Goal: Task Accomplishment & Management: Complete application form

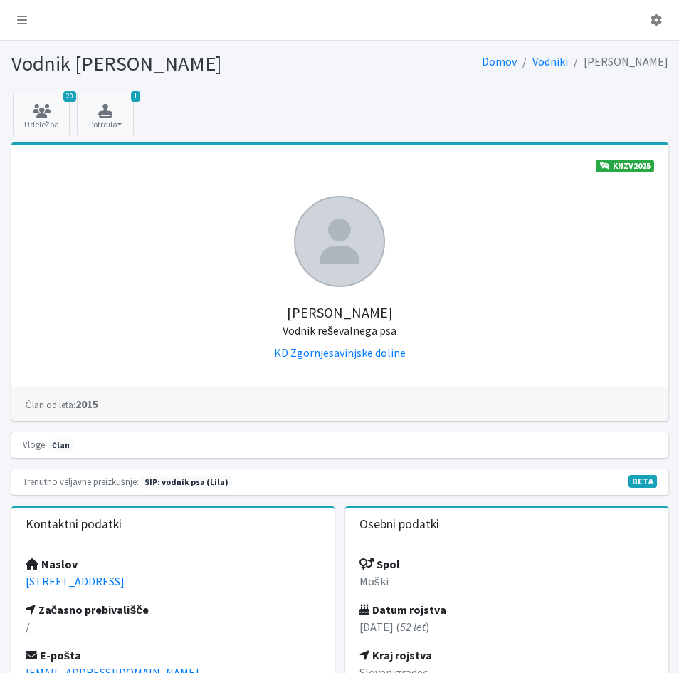
scroll to position [712, 0]
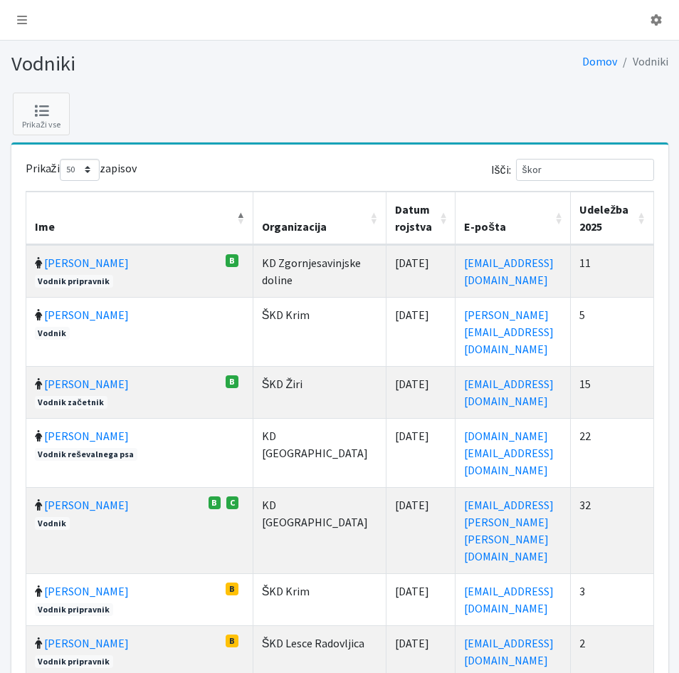
select select "50"
drag, startPoint x: 563, startPoint y: 169, endPoint x: 532, endPoint y: 176, distance: 32.1
click at [532, 176] on input "škor" at bounding box center [585, 170] width 138 height 22
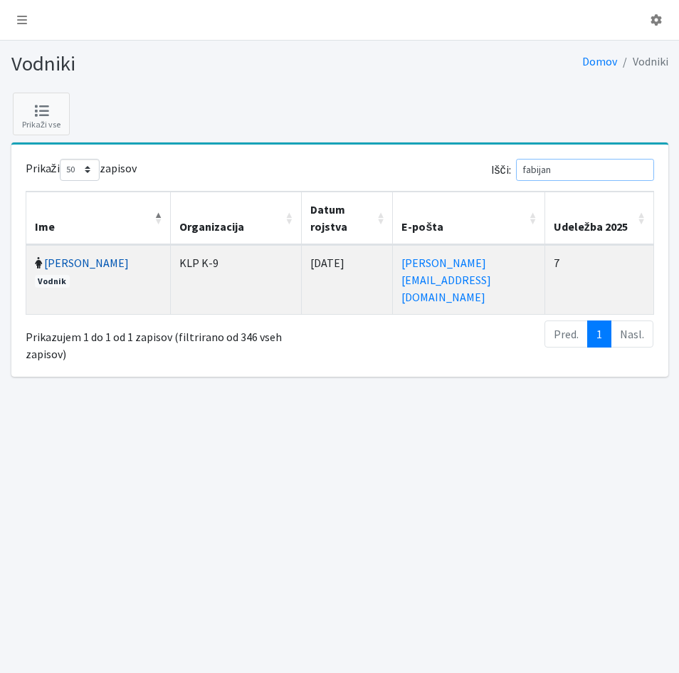
type input "fabijan"
click at [61, 261] on link "[PERSON_NAME]" at bounding box center [86, 262] width 85 height 14
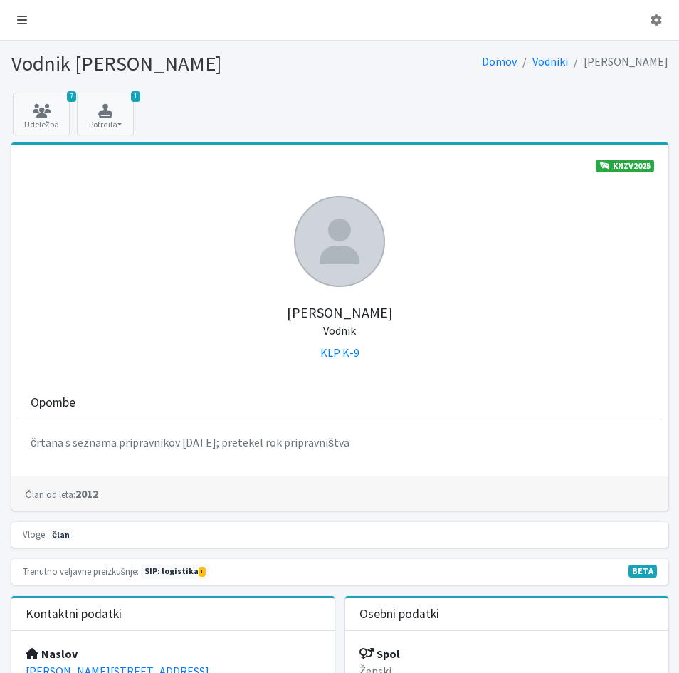
click at [22, 16] on icon at bounding box center [22, 19] width 10 height 11
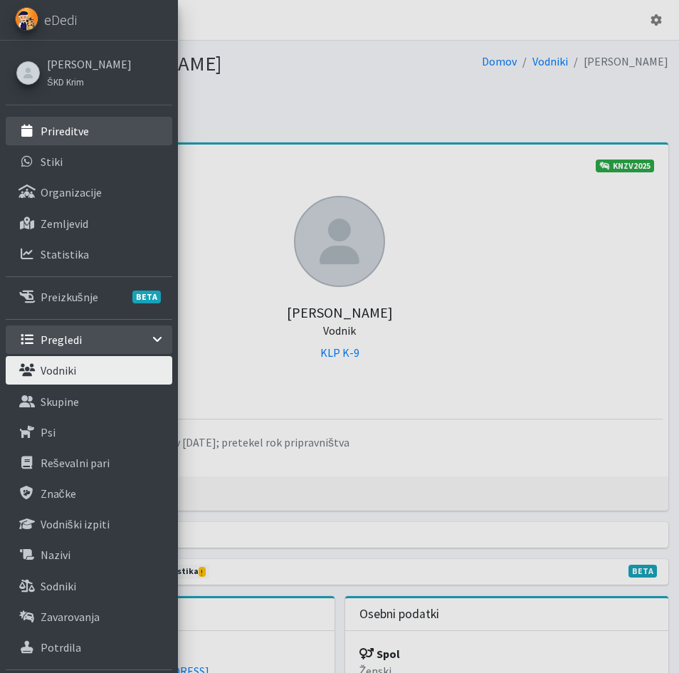
click at [53, 129] on p "Prireditve" at bounding box center [65, 131] width 48 height 14
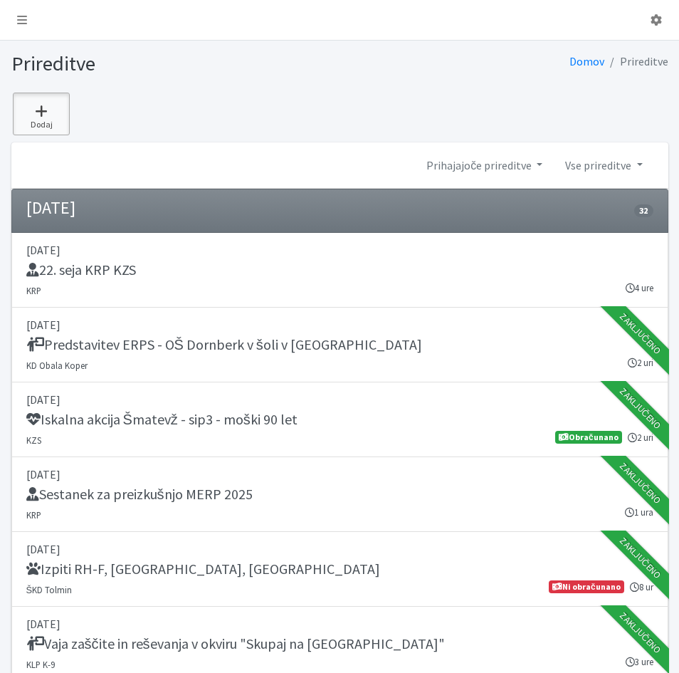
click at [45, 110] on icon at bounding box center [41, 111] width 48 height 14
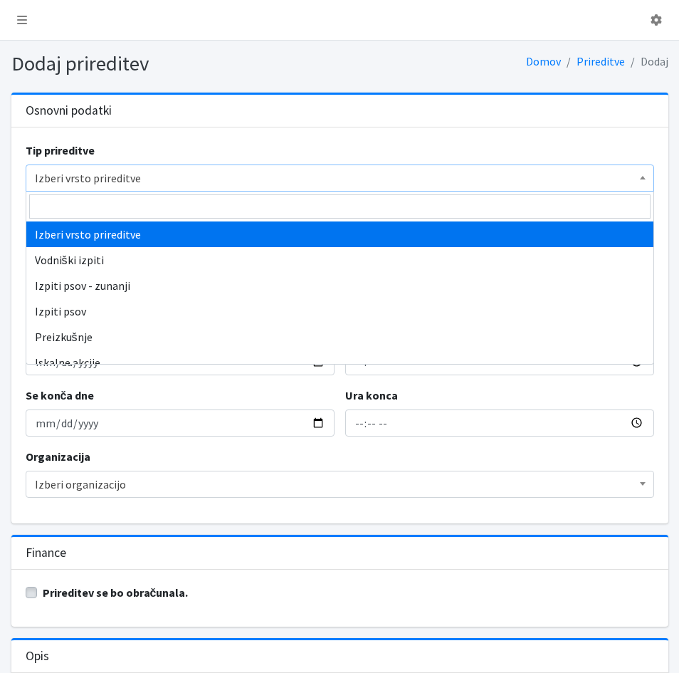
click at [90, 181] on span "Izberi vrsto prireditve" at bounding box center [340, 178] width 610 height 20
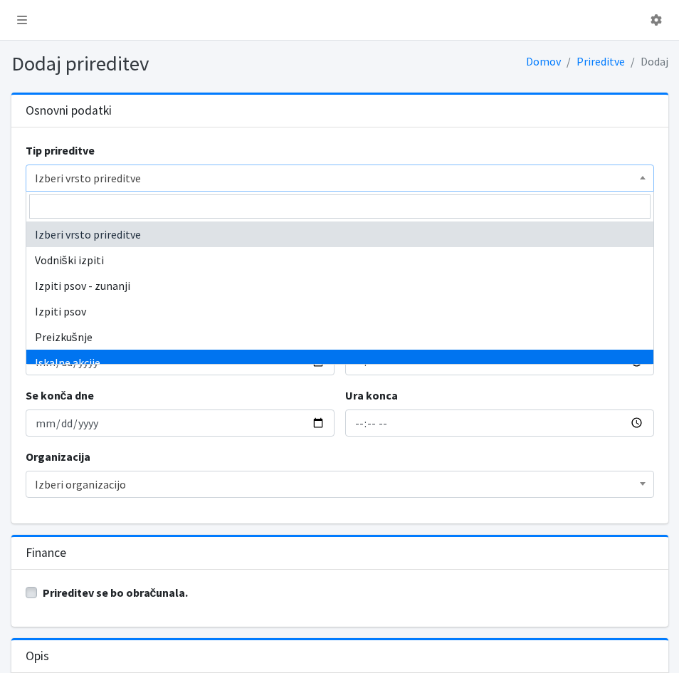
select select "1003"
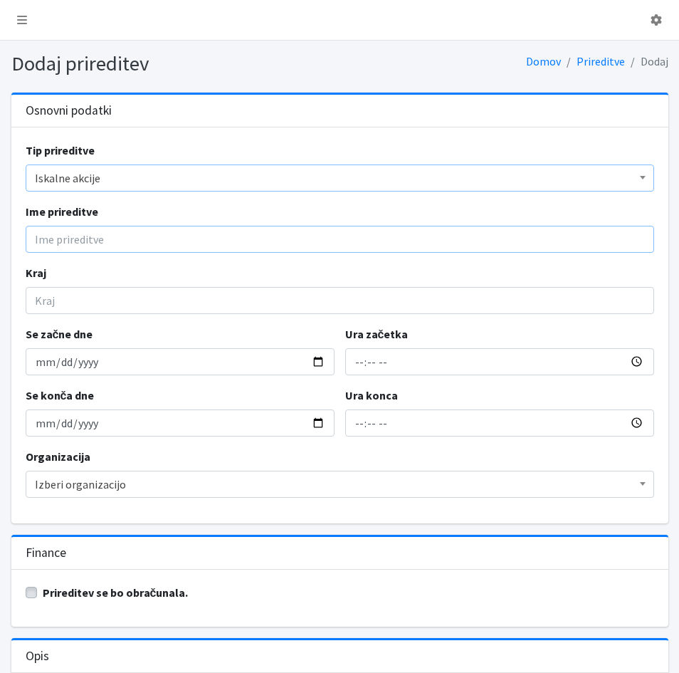
click at [66, 240] on input "Ime prireditve" at bounding box center [340, 239] width 628 height 27
type input "Iskalna akcija Gornje Orle - Sevnica - sip8 - fant 11 let"
click at [33, 301] on input "Kraj" at bounding box center [340, 300] width 628 height 27
type input "Gornje Orle"
click at [37, 370] on input "Se začne dne" at bounding box center [180, 361] width 309 height 27
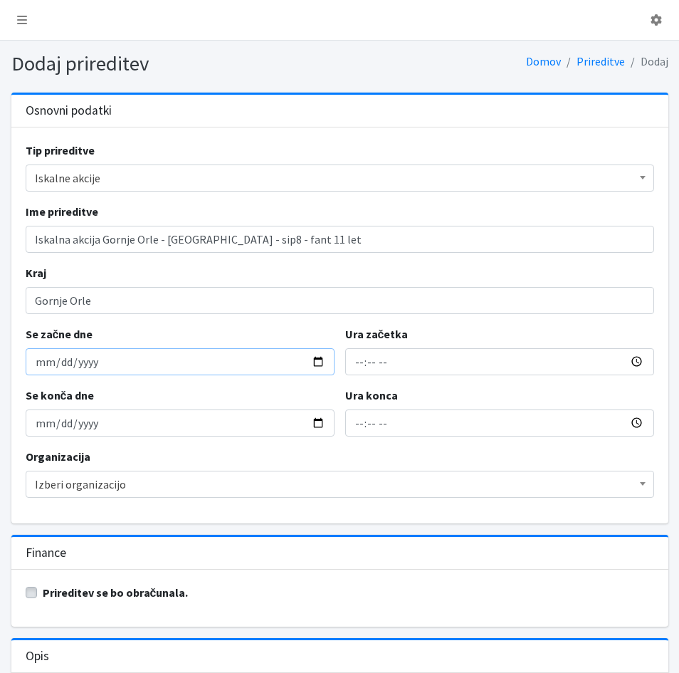
click at [41, 366] on input "Se začne dne" at bounding box center [180, 361] width 309 height 27
type input "2025-10-05"
click at [358, 366] on input "Ura začetka" at bounding box center [499, 361] width 309 height 27
type input "12:21"
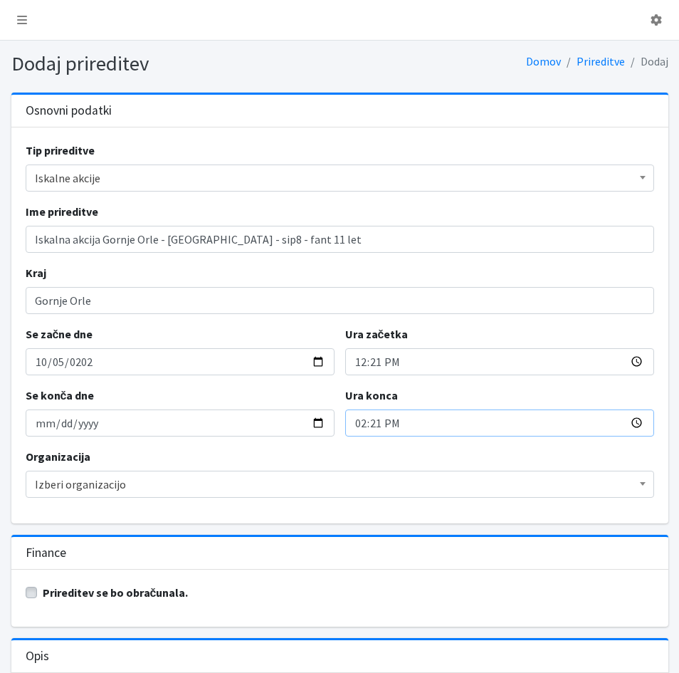
click at [358, 425] on input "14:21" at bounding box center [499, 422] width 309 height 27
type input "17:24"
click at [43, 591] on label "Prireditev se bo obračunala." at bounding box center [116, 592] width 146 height 17
click at [32, 591] on input "Prireditev se bo obračunala." at bounding box center [31, 591] width 11 height 14
checkbox input "true"
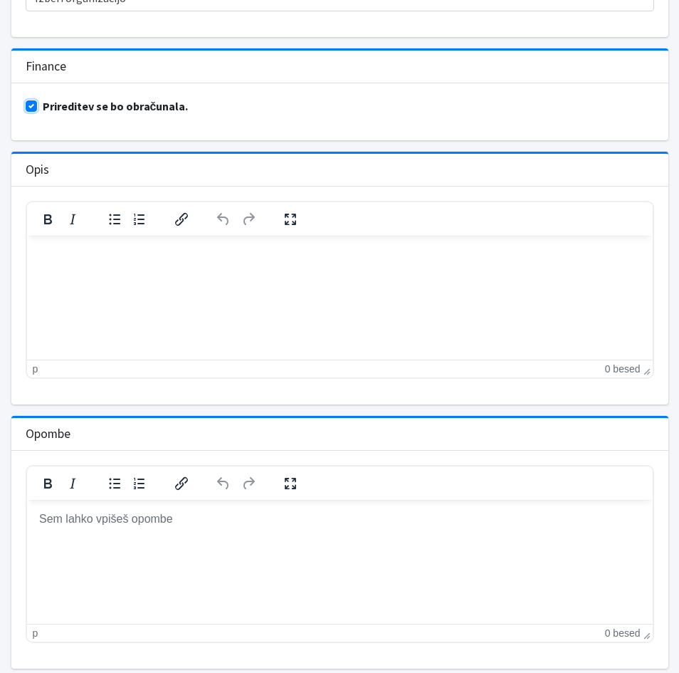
scroll to position [568, 0]
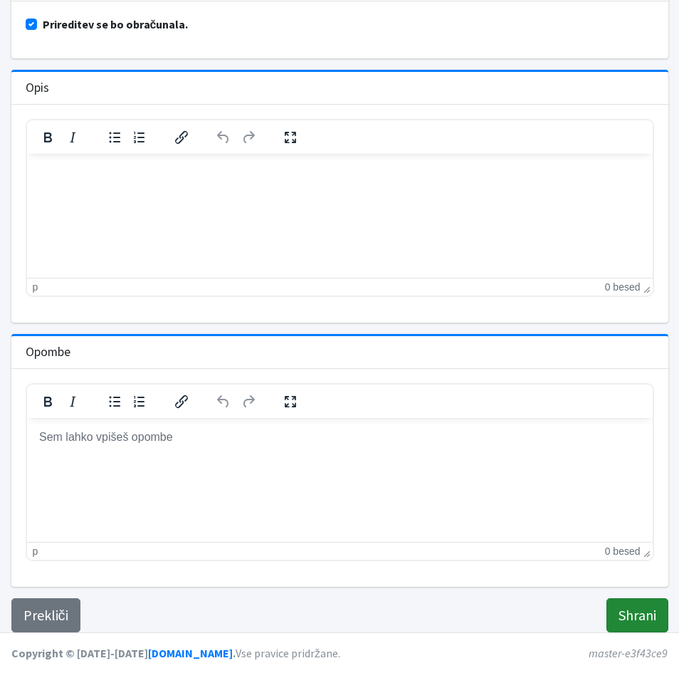
click at [637, 617] on input "Shrani" at bounding box center [637, 615] width 62 height 34
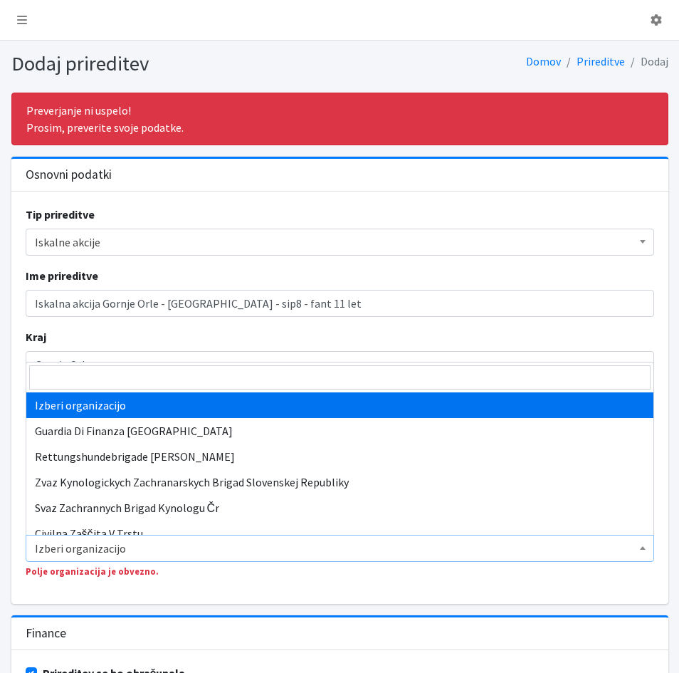
click at [62, 545] on span "Izberi organizacijo" at bounding box center [340, 548] width 610 height 20
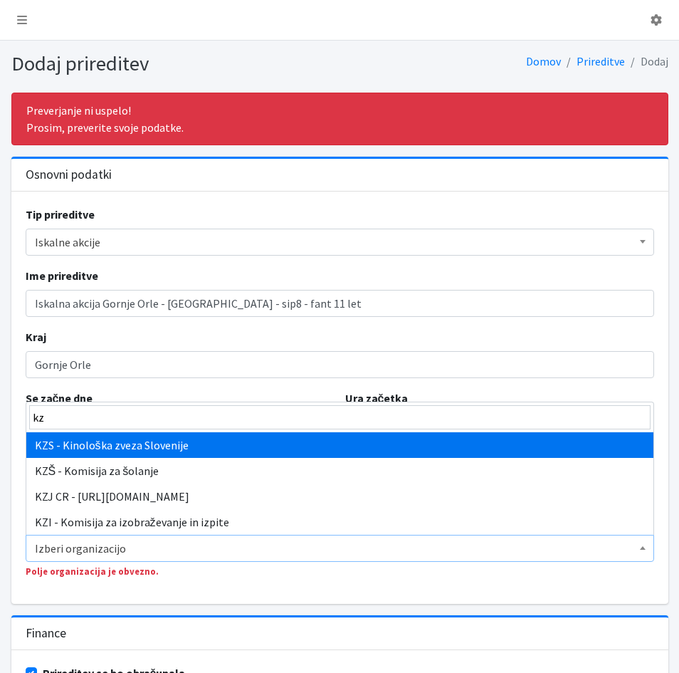
type input "kz"
select select "1067"
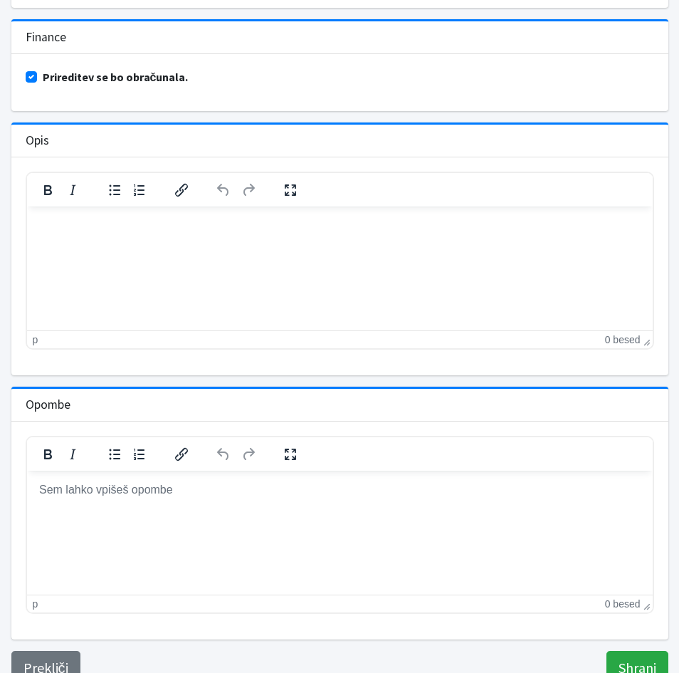
scroll to position [640, 0]
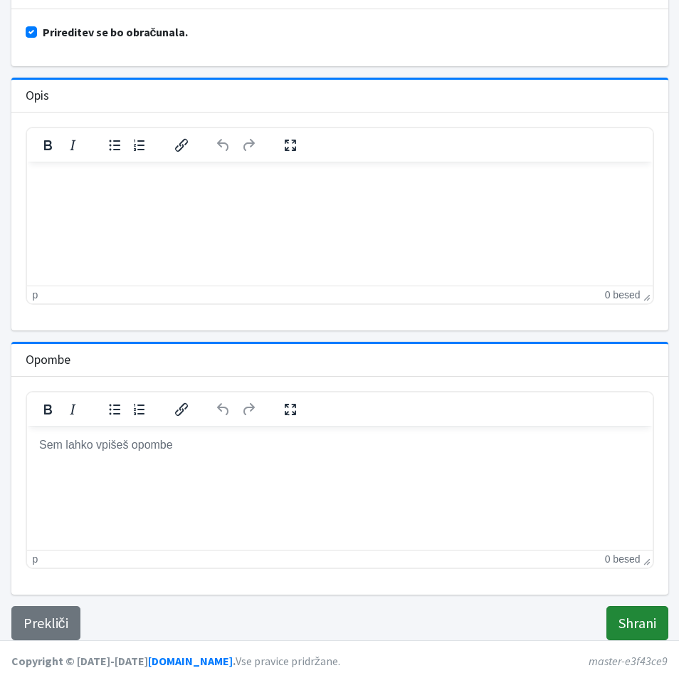
click at [632, 622] on input "Shrani" at bounding box center [637, 623] width 62 height 34
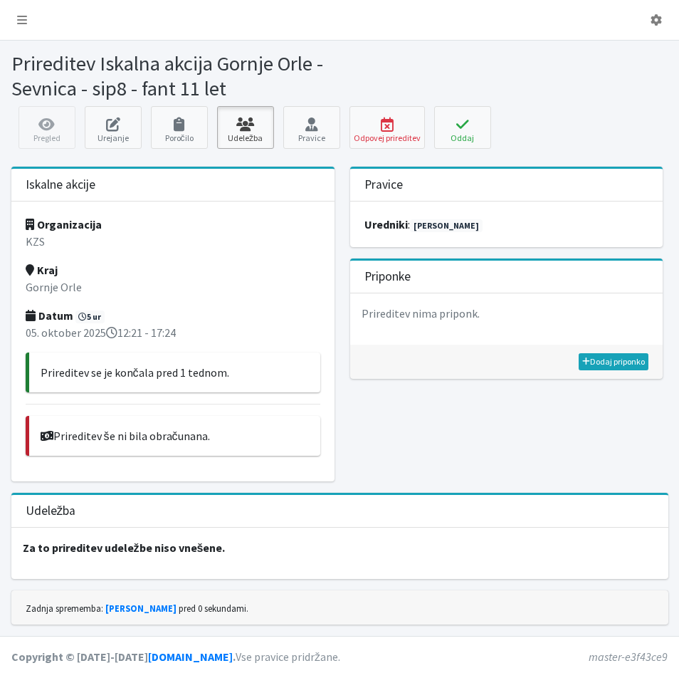
click at [251, 129] on icon at bounding box center [245, 124] width 48 height 14
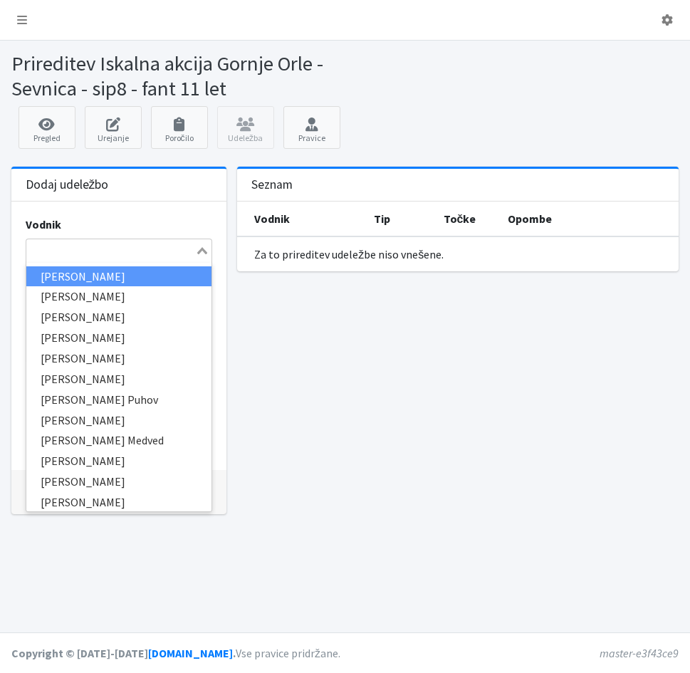
click at [90, 258] on input "Search for option" at bounding box center [111, 250] width 167 height 17
click at [127, 259] on input "Search for option" at bounding box center [111, 250] width 167 height 17
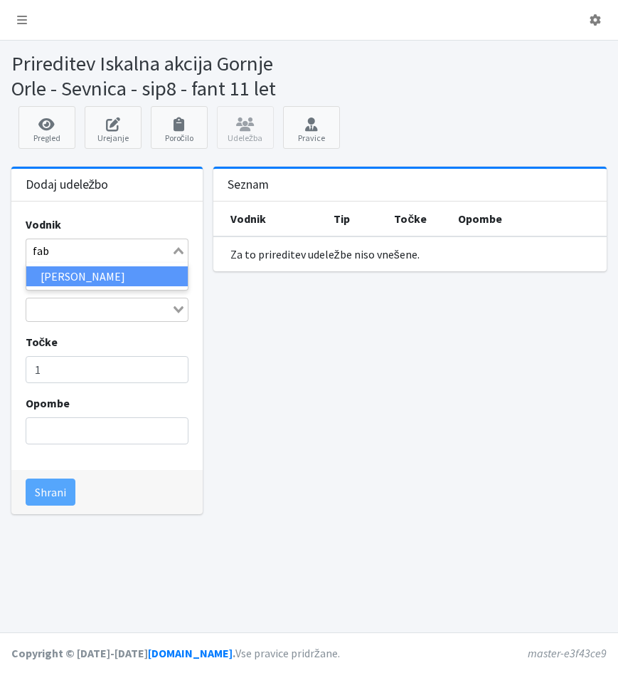
type input "fabi"
click at [92, 273] on li "[PERSON_NAME]" at bounding box center [107, 276] width 162 height 21
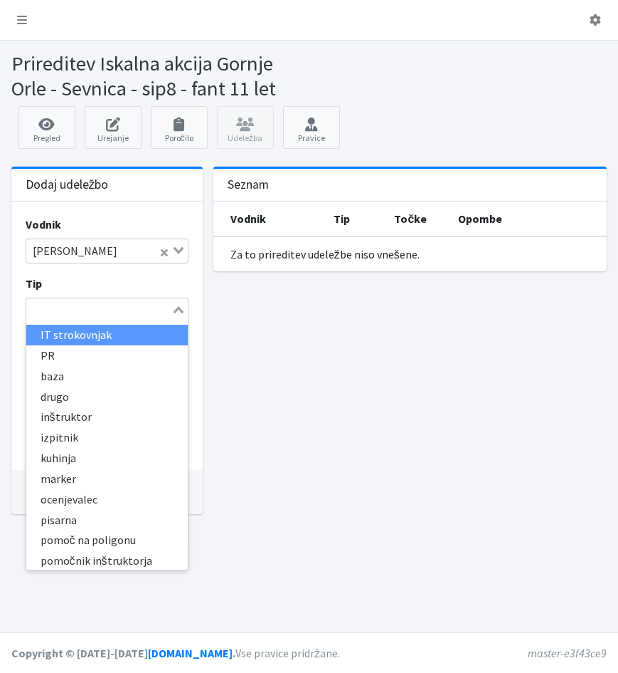
click at [174, 315] on div "Loading..." at bounding box center [180, 308] width 16 height 20
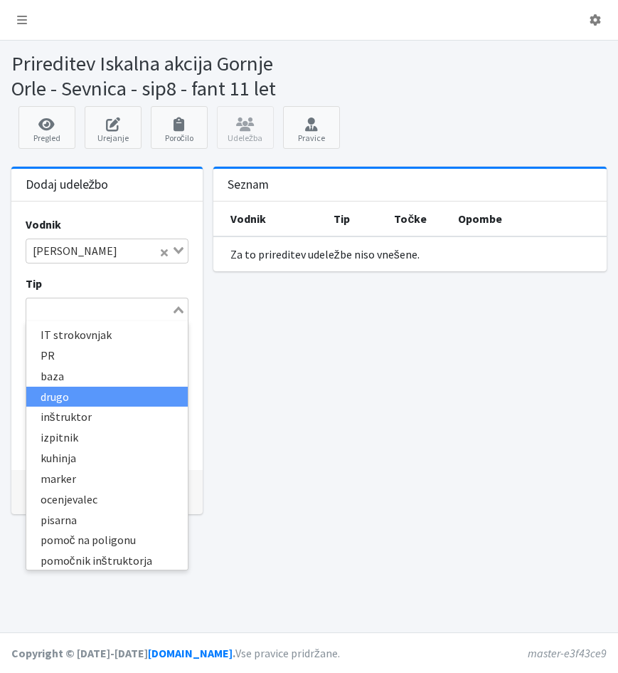
click at [94, 394] on li "drugo" at bounding box center [107, 396] width 162 height 21
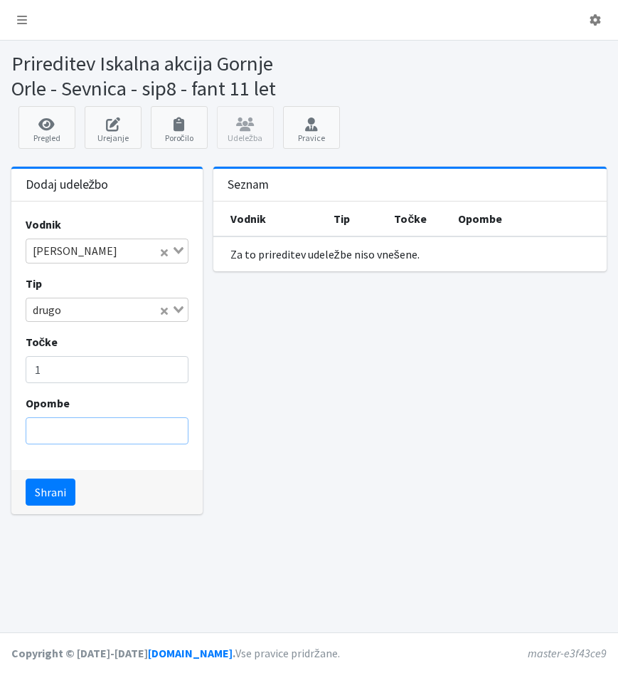
click at [80, 433] on input "Opombe" at bounding box center [107, 430] width 163 height 27
type input "Občanka"
click at [45, 492] on button "Shrani" at bounding box center [51, 491] width 50 height 27
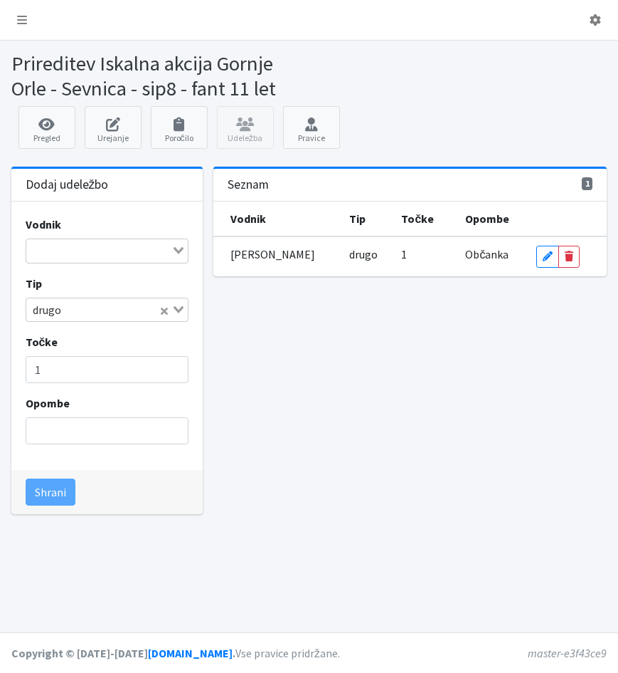
click at [58, 268] on div "Vodnik Loading... Tip drugo Loading... Točke 1 Opombe" at bounding box center [106, 335] width 191 height 268
click at [59, 249] on input "Search for option" at bounding box center [99, 250] width 142 height 17
type input "pure"
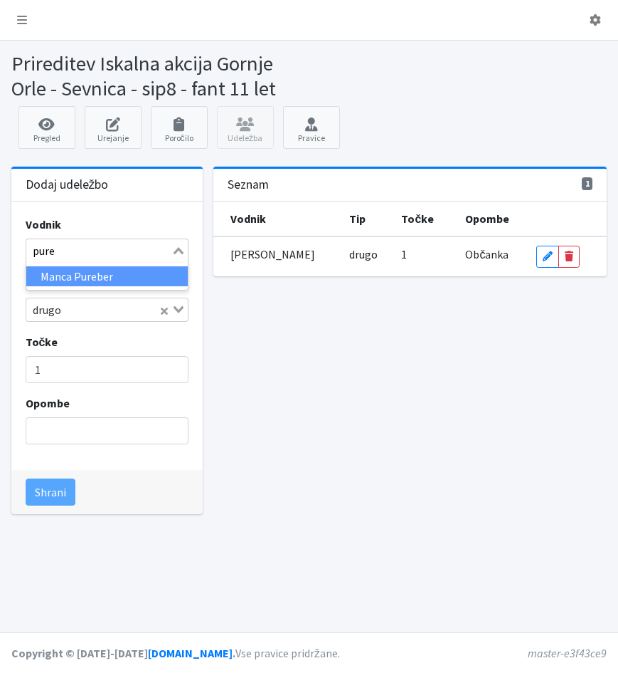
click at [93, 276] on li "Manca Pureber" at bounding box center [107, 276] width 162 height 21
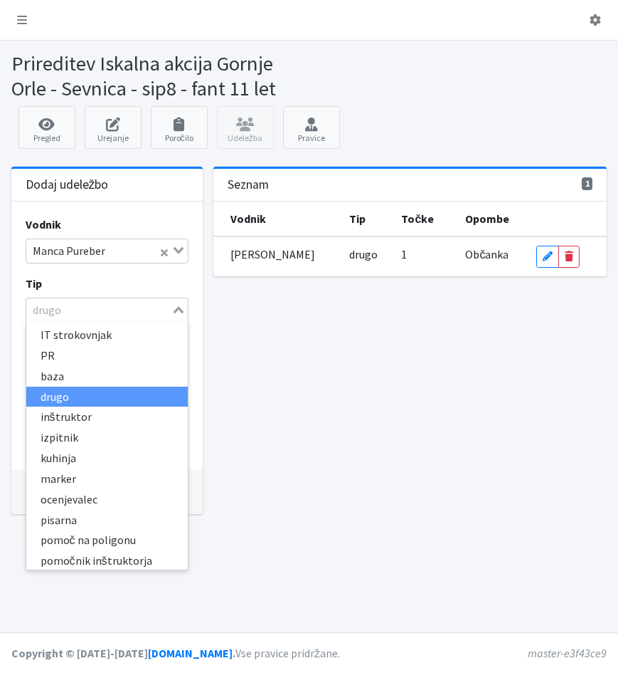
click at [179, 312] on icon "Search for option" at bounding box center [179, 309] width 10 height 7
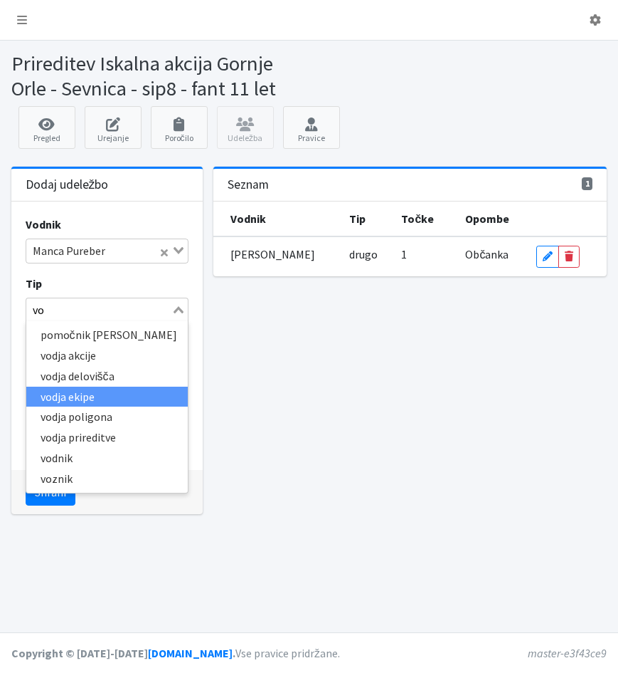
type input "vod"
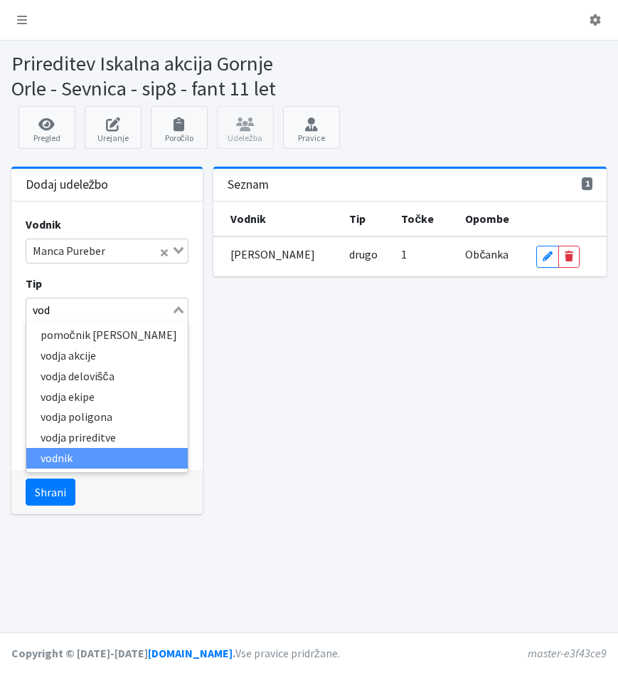
click at [65, 457] on li "vodnik" at bounding box center [107, 458] width 162 height 21
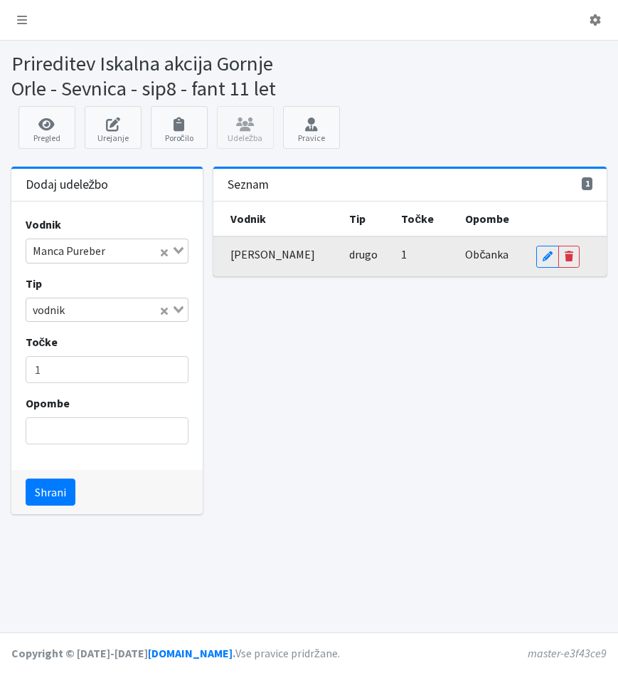
click at [349, 257] on span "drugo" at bounding box center [363, 254] width 28 height 14
click at [543, 261] on icon at bounding box center [548, 256] width 10 height 10
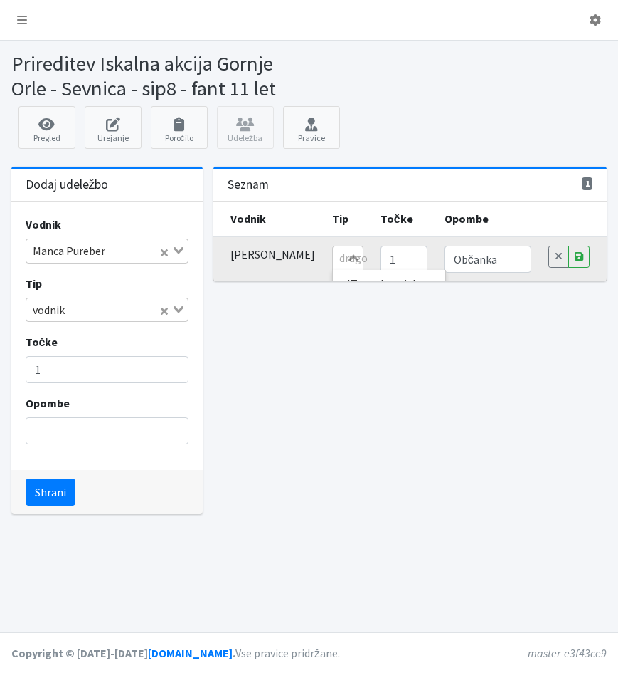
click at [355, 268] on tr "Tina Fabijan drugo Loading... IT strokovnjak PR baza drugo inštruktor izpitnik …" at bounding box center [410, 258] width 394 height 45
type input "ba"
click at [358, 282] on li "baza" at bounding box center [389, 283] width 112 height 21
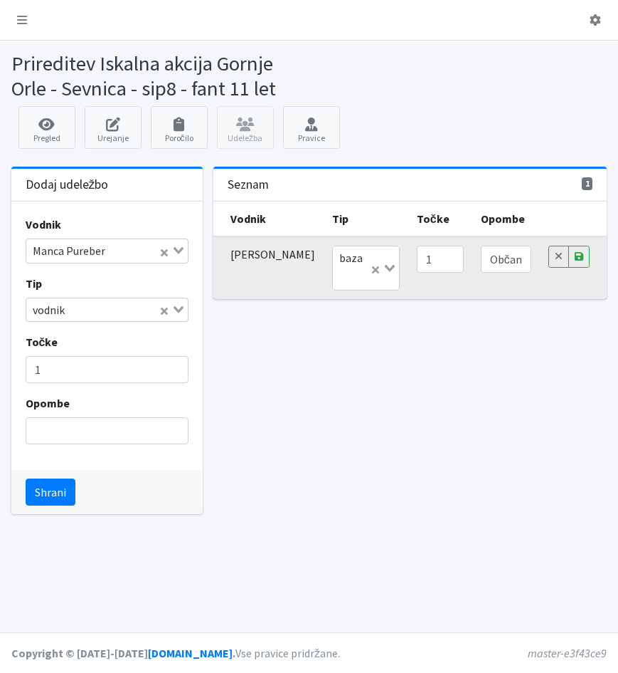
scroll to position [0, 0]
click at [481, 268] on input "Občanka" at bounding box center [506, 259] width 51 height 27
click at [481, 263] on input "Občanka" at bounding box center [506, 259] width 51 height 27
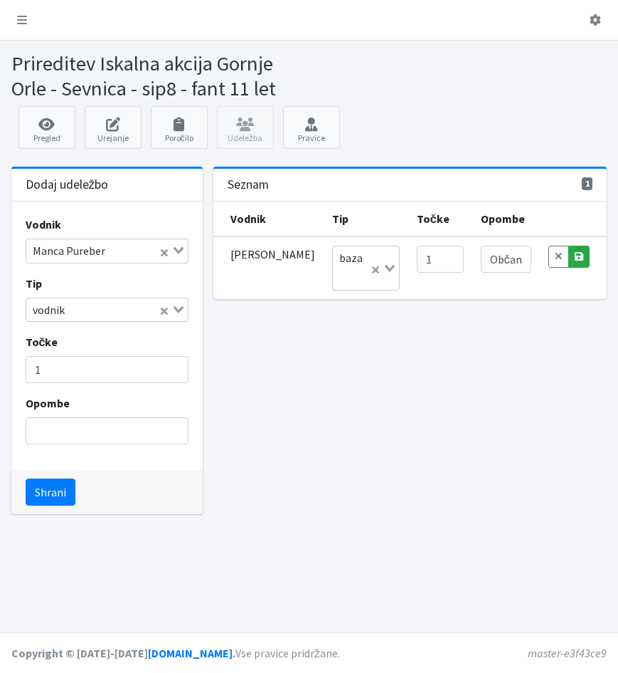
drag, startPoint x: 518, startPoint y: 349, endPoint x: 576, endPoint y: 260, distance: 105.4
click at [576, 260] on div "1 Seznam Vodnik Tip Točke Opombe Tina Fabijan baza Loading... 1 Občanka Cancel …" at bounding box center [410, 346] width 405 height 359
click at [576, 260] on icon at bounding box center [579, 256] width 9 height 10
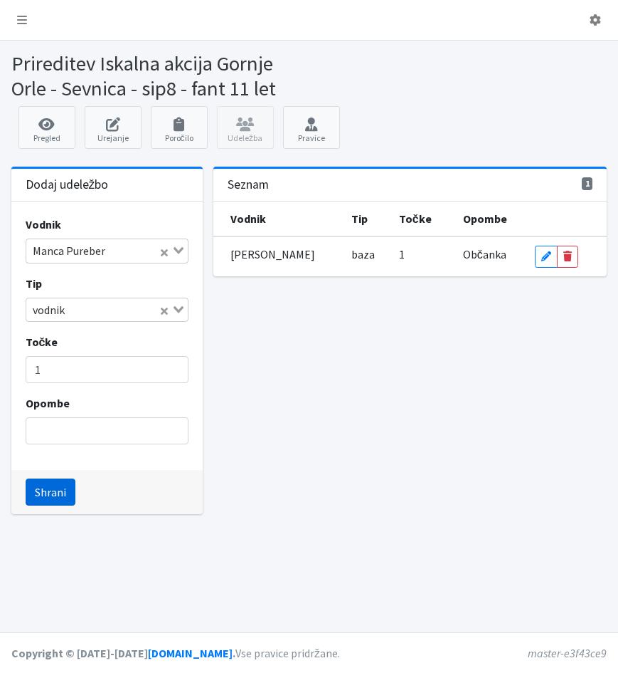
click at [46, 495] on button "Shrani" at bounding box center [51, 491] width 50 height 27
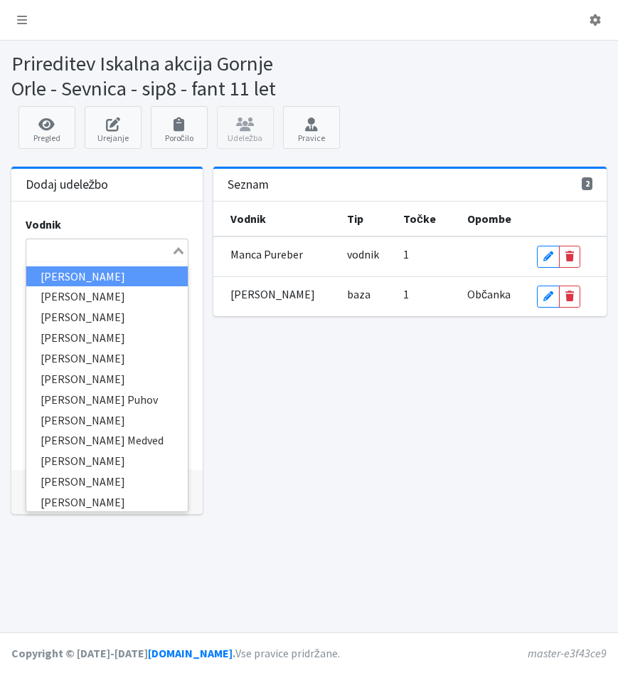
click at [28, 251] on input "Search for option" at bounding box center [99, 250] width 142 height 17
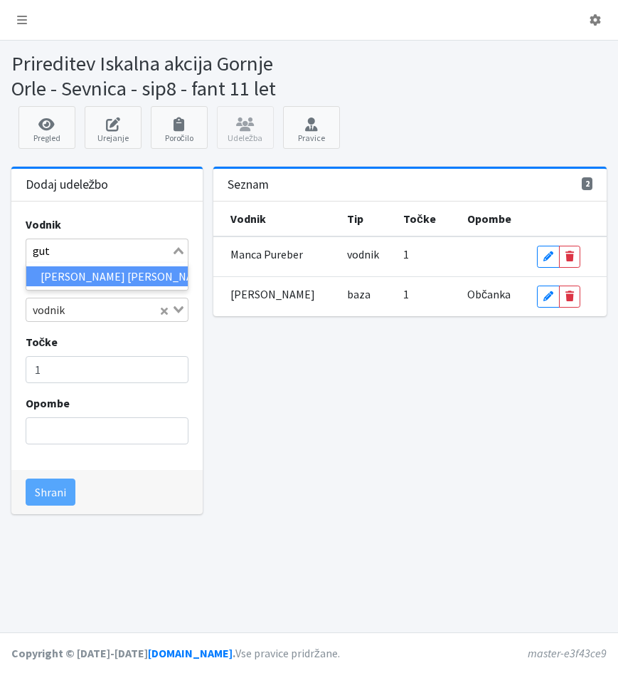
type input "gutm"
click at [89, 276] on li "[PERSON_NAME] [PERSON_NAME]" at bounding box center [107, 276] width 162 height 21
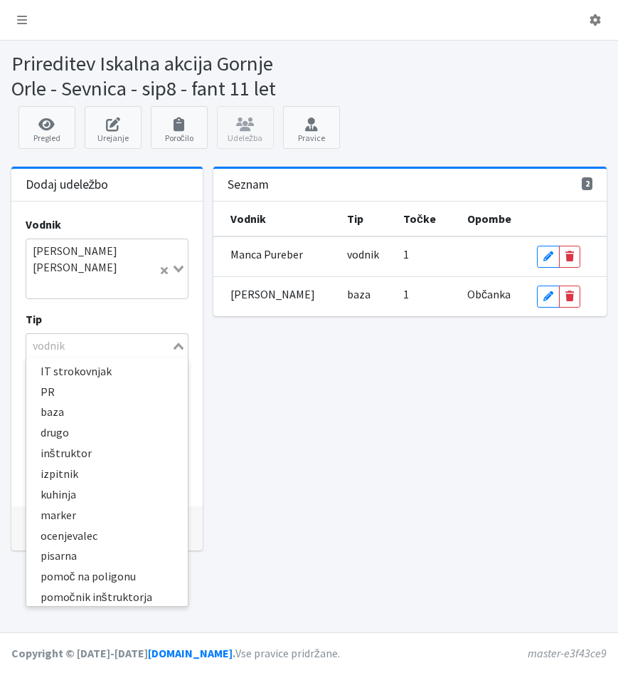
scroll to position [288, 0]
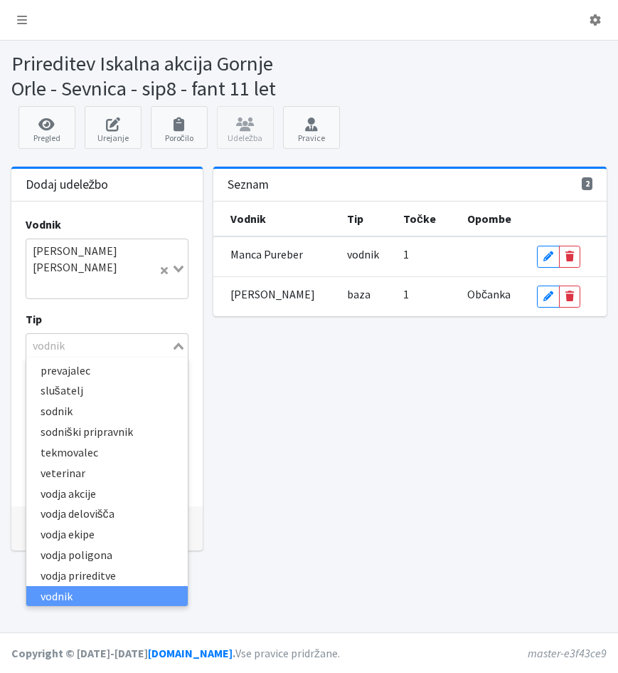
click at [176, 343] on icon "Search for option" at bounding box center [179, 345] width 10 height 7
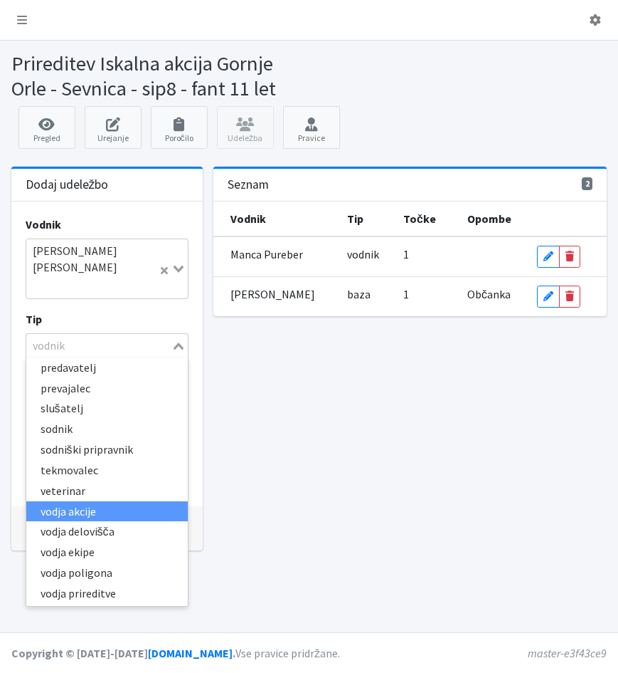
click at [94, 513] on li "vodja akcije" at bounding box center [107, 511] width 162 height 21
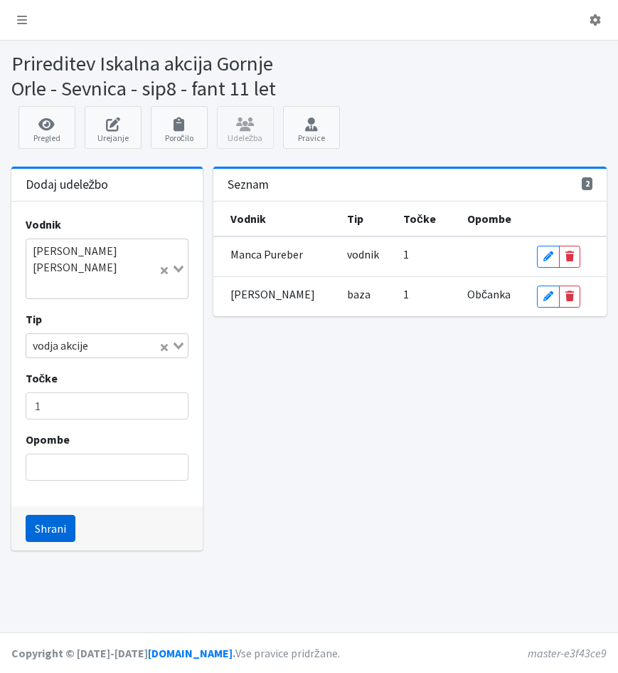
click at [56, 529] on button "Shrani" at bounding box center [51, 528] width 50 height 27
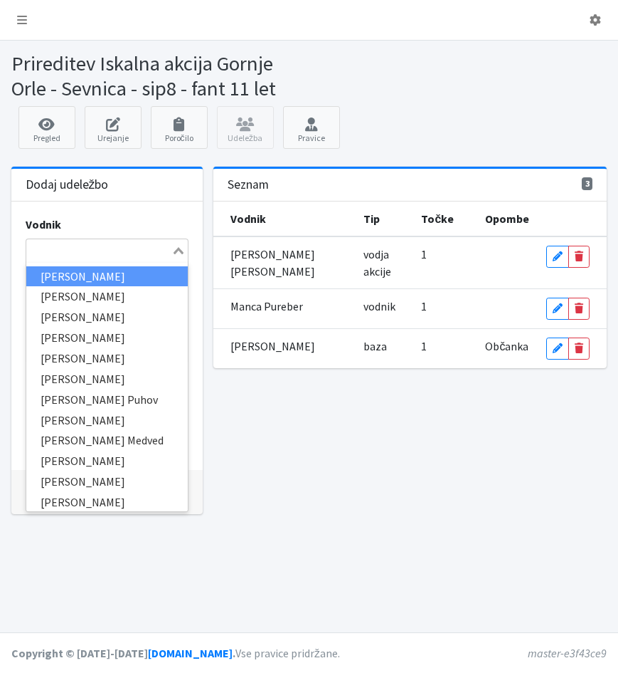
click at [69, 252] on input "Search for option" at bounding box center [99, 250] width 142 height 17
type input "ste"
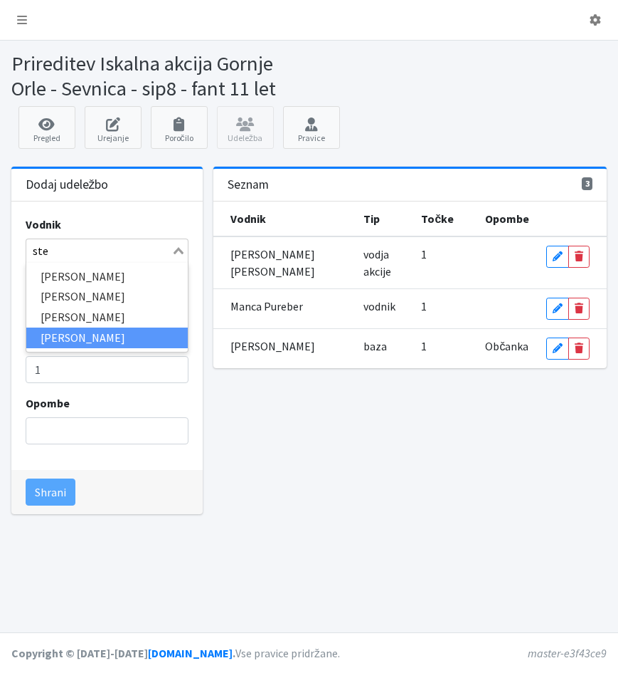
click at [48, 337] on li "[PERSON_NAME]" at bounding box center [107, 337] width 162 height 21
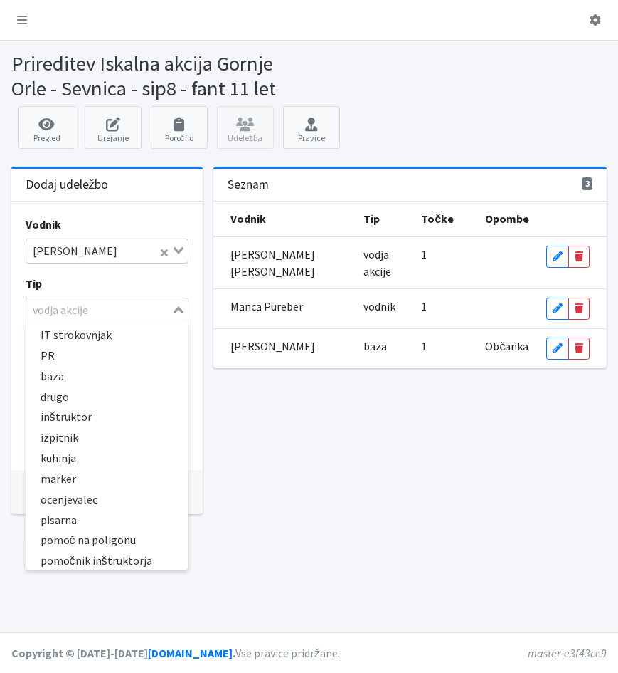
click at [180, 312] on icon "Search for option" at bounding box center [179, 309] width 10 height 7
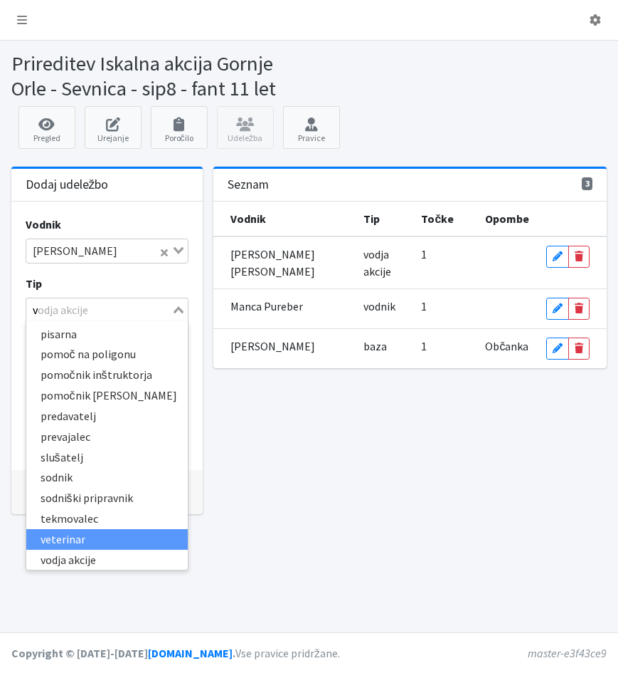
scroll to position [4, 0]
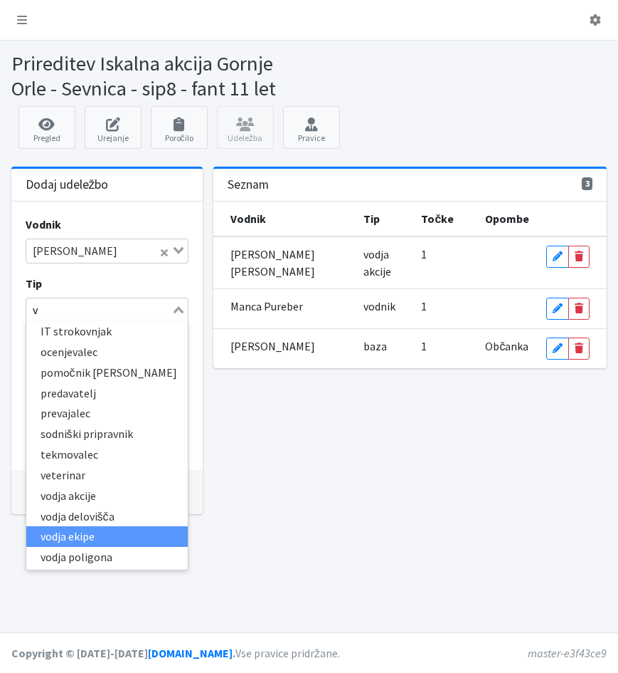
type input "vo"
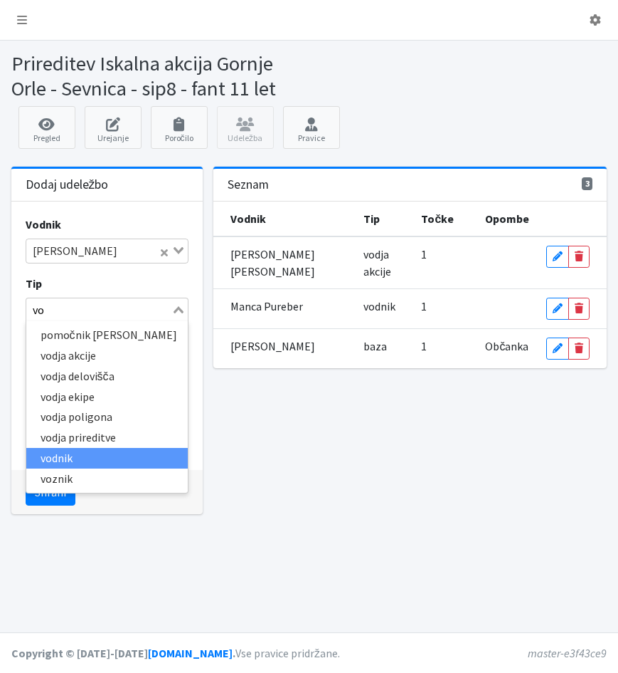
click at [65, 464] on li "vodnik" at bounding box center [107, 458] width 162 height 21
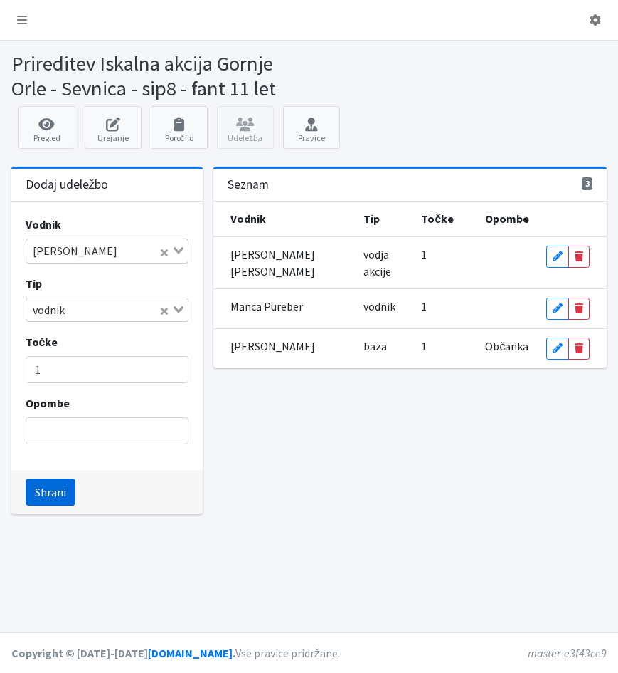
click at [54, 493] on button "Shrani" at bounding box center [51, 491] width 50 height 27
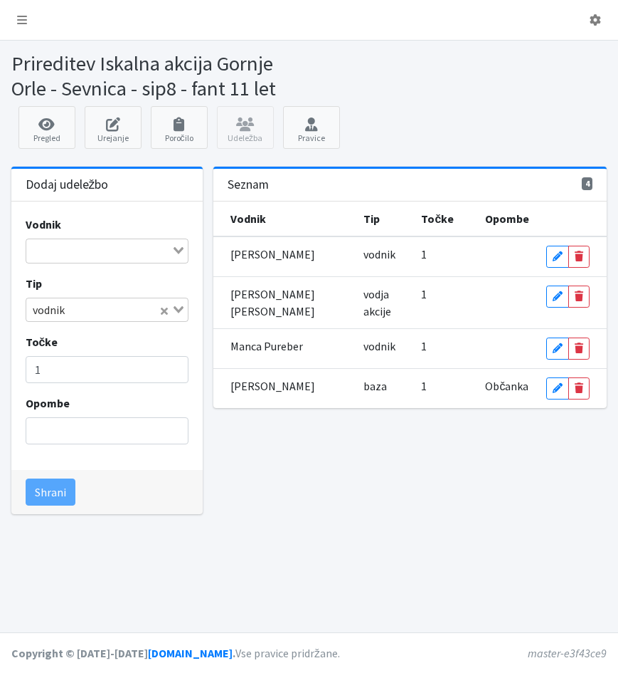
click at [79, 252] on input "Search for option" at bounding box center [99, 250] width 142 height 17
type input "turk"
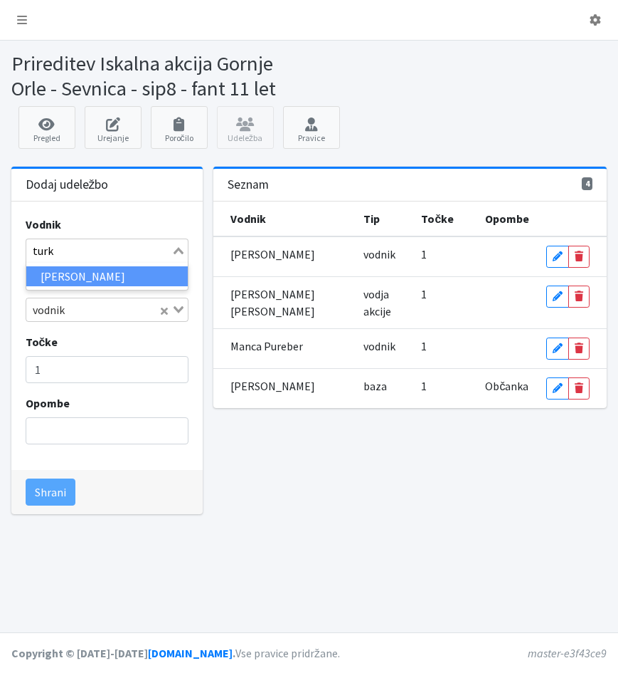
click at [83, 278] on li "Janja Turk Oberč" at bounding box center [107, 276] width 162 height 21
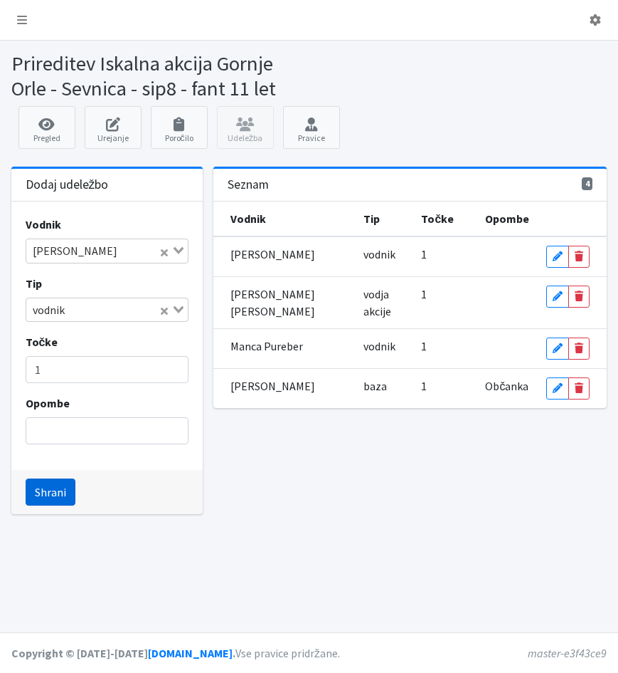
click at [42, 495] on button "Shrani" at bounding box center [51, 491] width 50 height 27
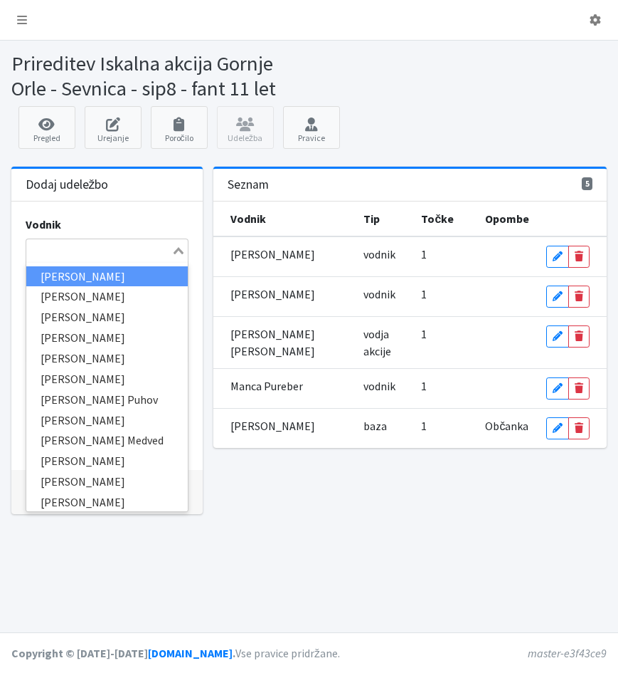
click at [51, 255] on input "Search for option" at bounding box center [99, 250] width 142 height 17
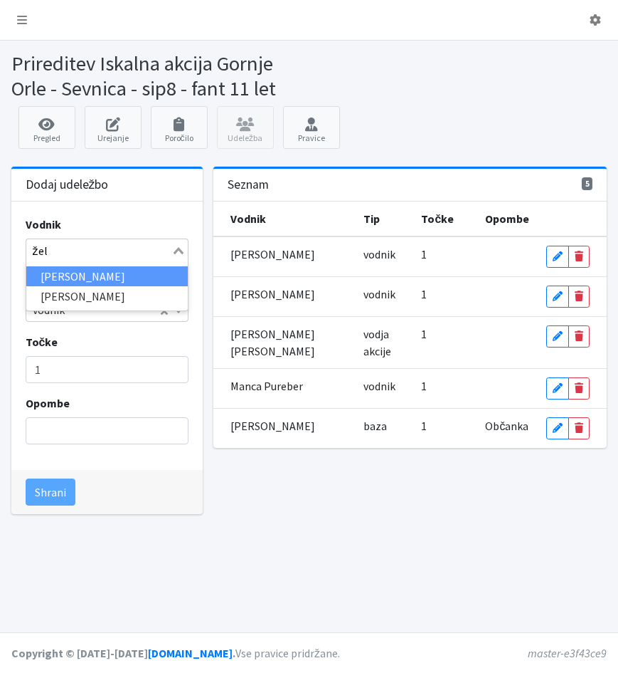
type input "želj"
click at [55, 278] on li "Janez Željko" at bounding box center [107, 276] width 162 height 21
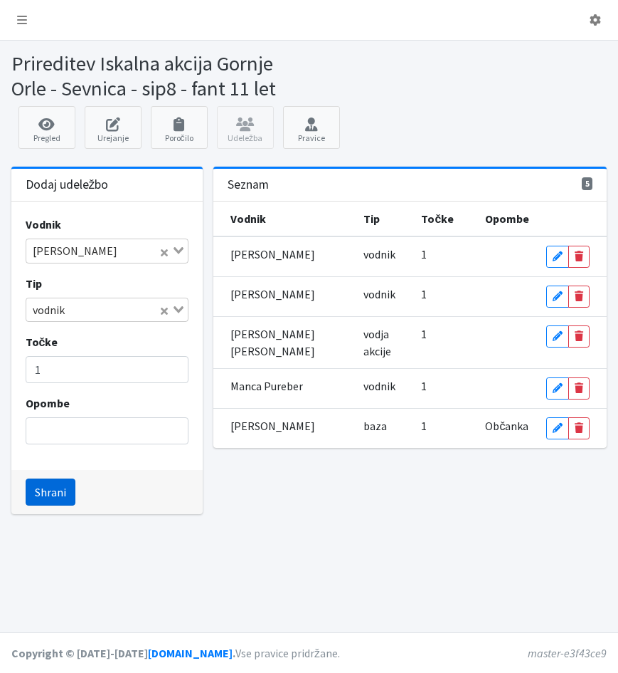
click at [53, 494] on button "Shrani" at bounding box center [51, 491] width 50 height 27
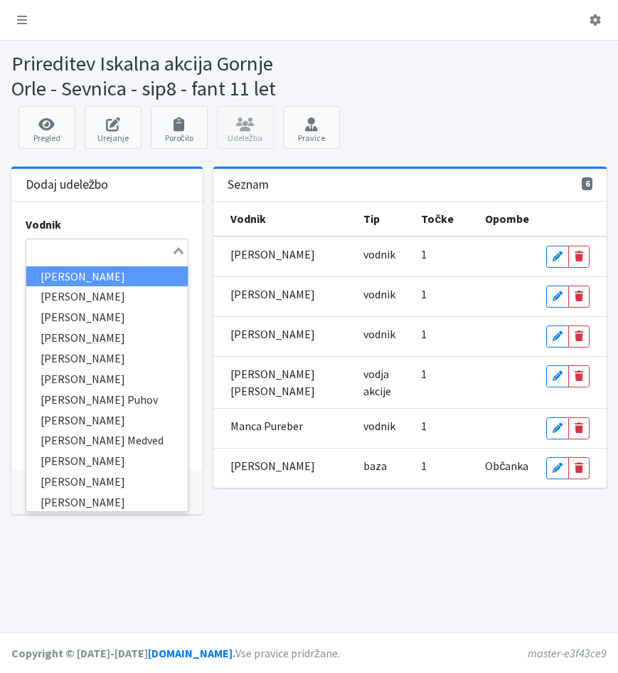
click at [52, 247] on input "Search for option" at bounding box center [99, 250] width 142 height 17
type input "žu"
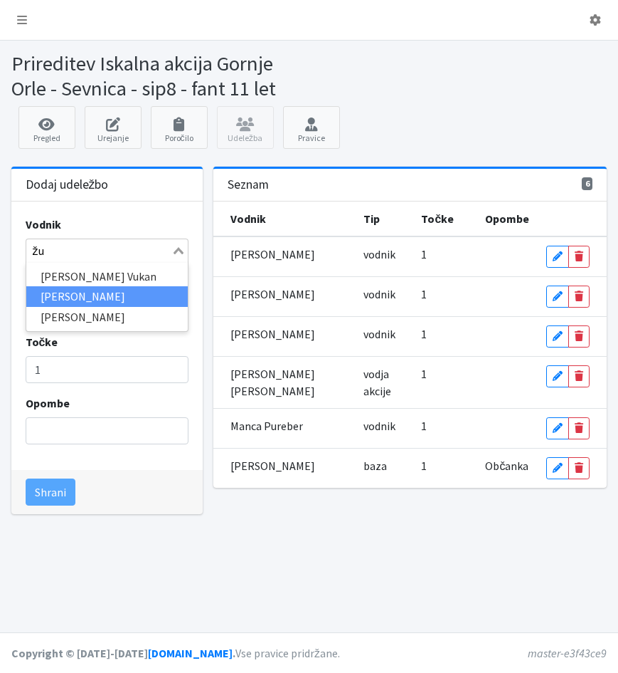
click at [47, 296] on li "[PERSON_NAME]" at bounding box center [107, 296] width 162 height 21
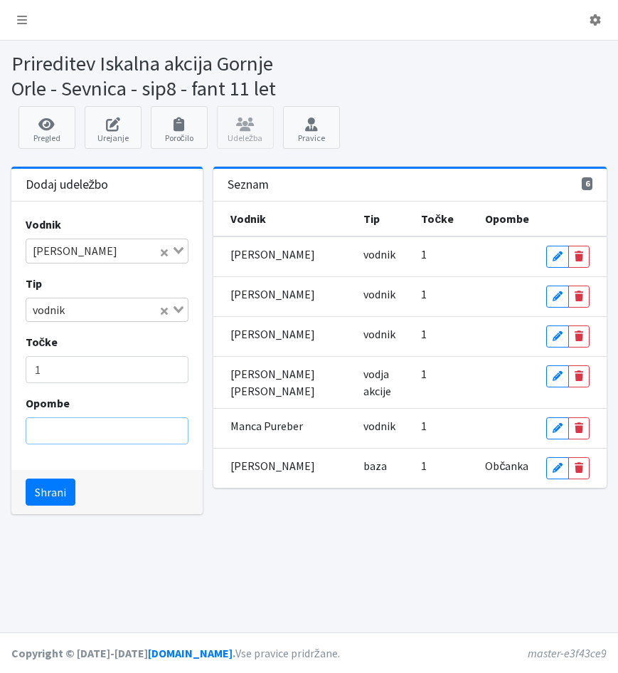
click at [41, 428] on input "Opombe" at bounding box center [107, 430] width 163 height 27
type input "brez psa"
click at [58, 496] on button "Shrani" at bounding box center [51, 491] width 50 height 27
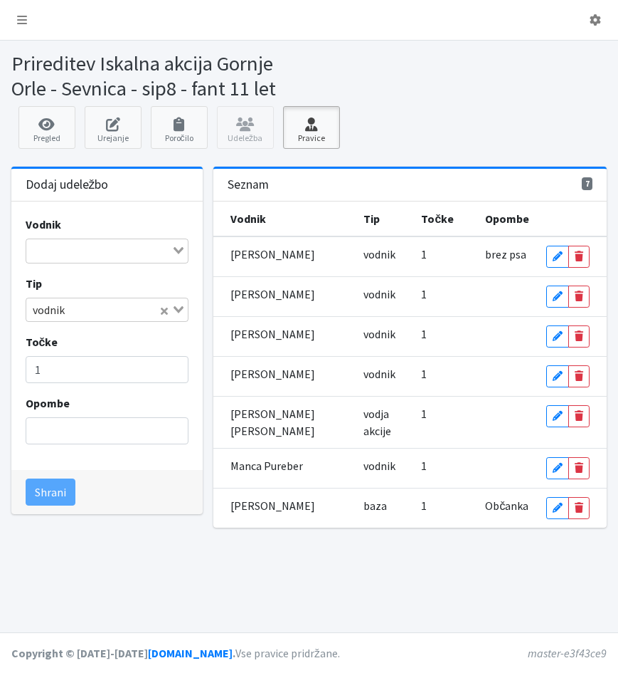
click at [315, 130] on icon at bounding box center [312, 124] width 48 height 14
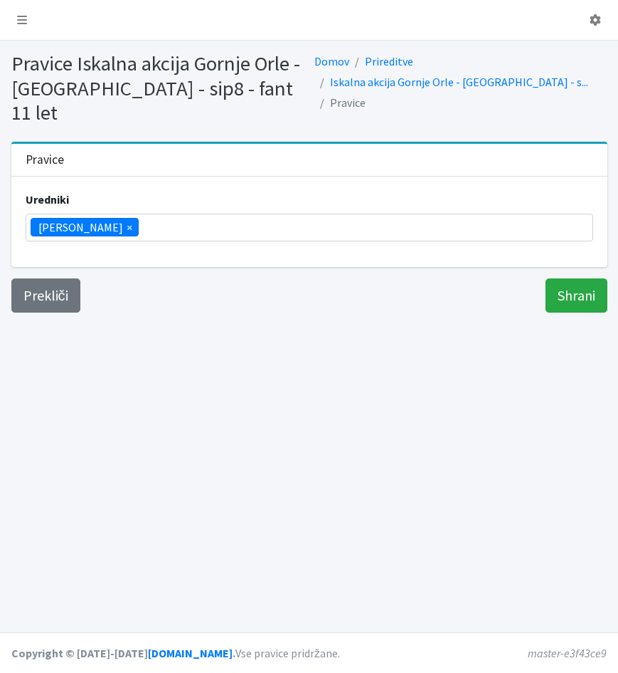
scroll to position [224, 0]
click at [131, 214] on ul "× [PERSON_NAME]" at bounding box center [309, 227] width 566 height 26
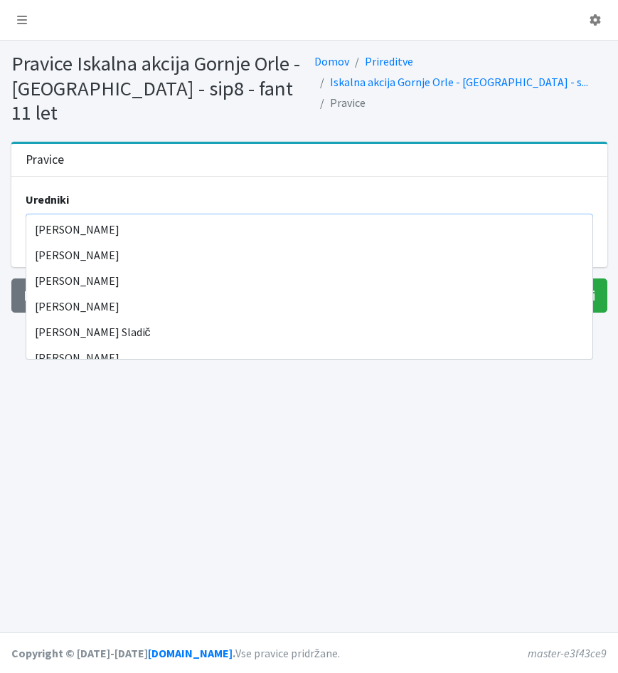
scroll to position [0, 0]
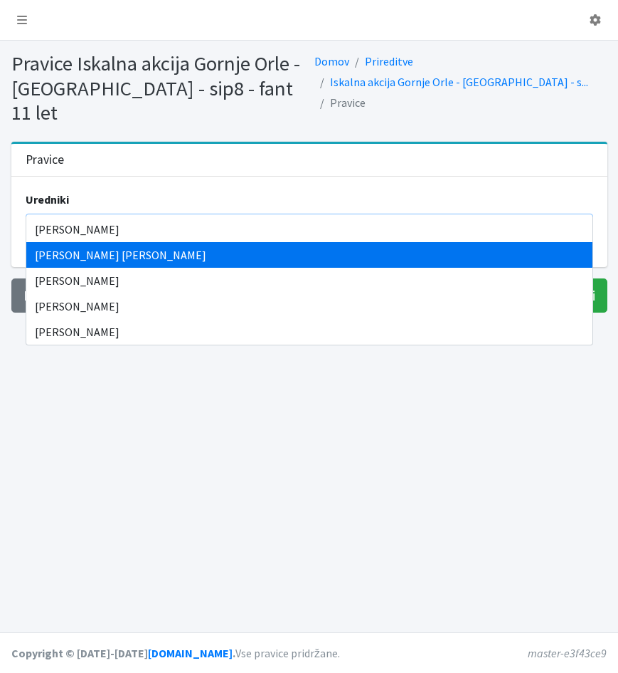
type input "nat"
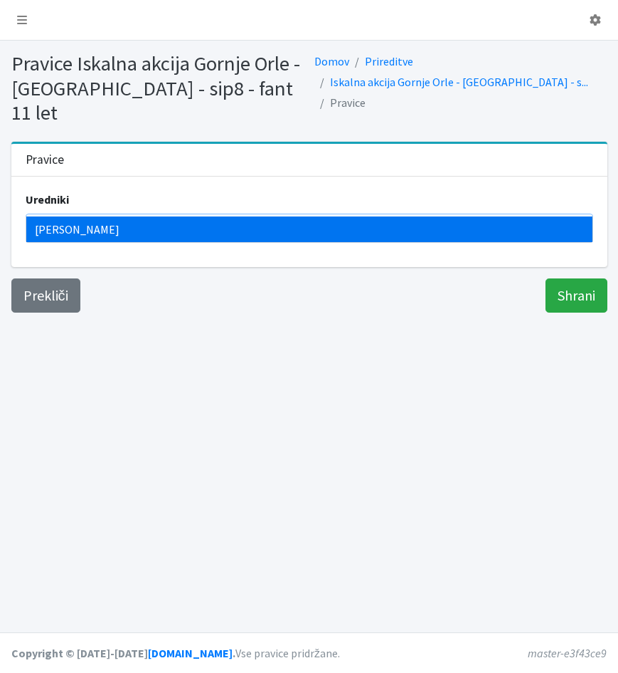
type input "zam"
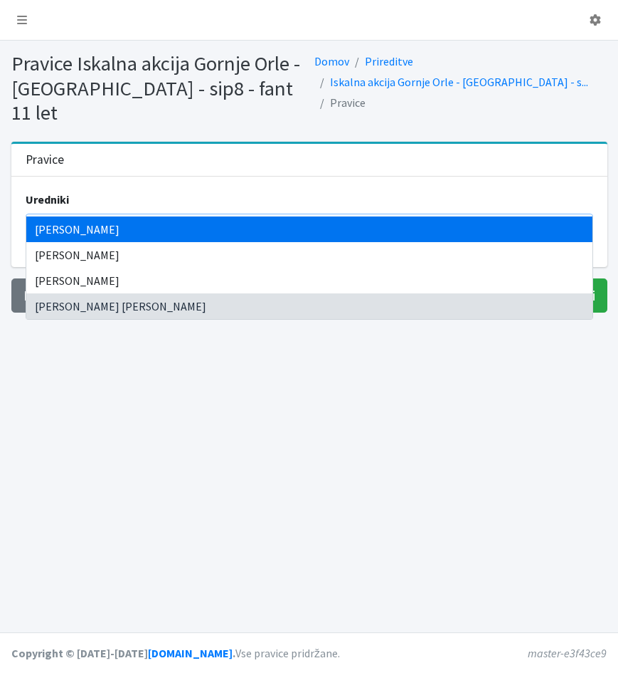
type input "sko"
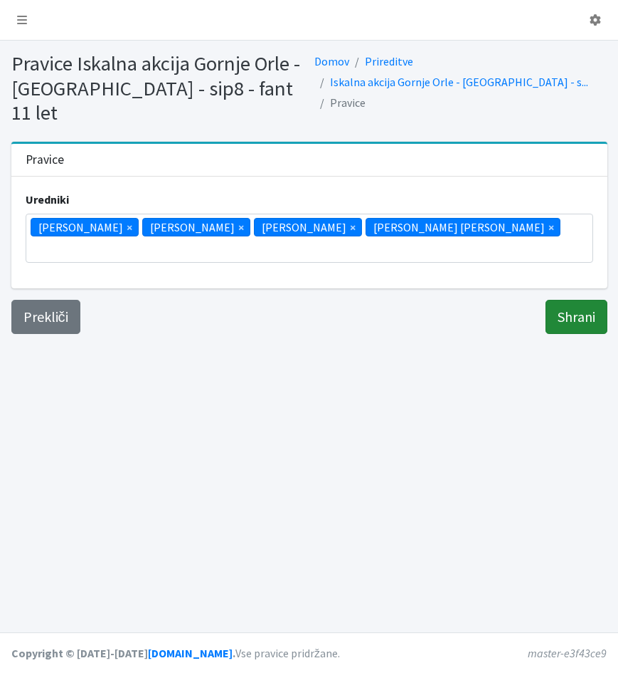
click at [563, 300] on input "Shrani" at bounding box center [577, 317] width 62 height 34
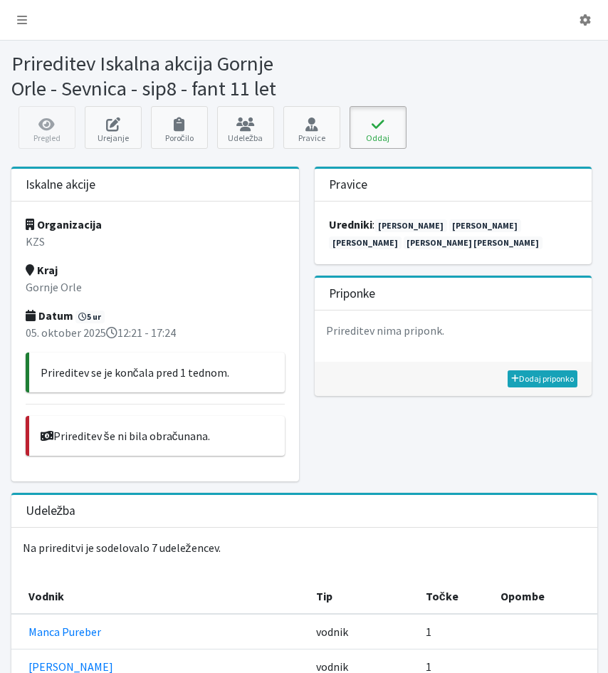
click at [379, 127] on icon at bounding box center [378, 124] width 48 height 14
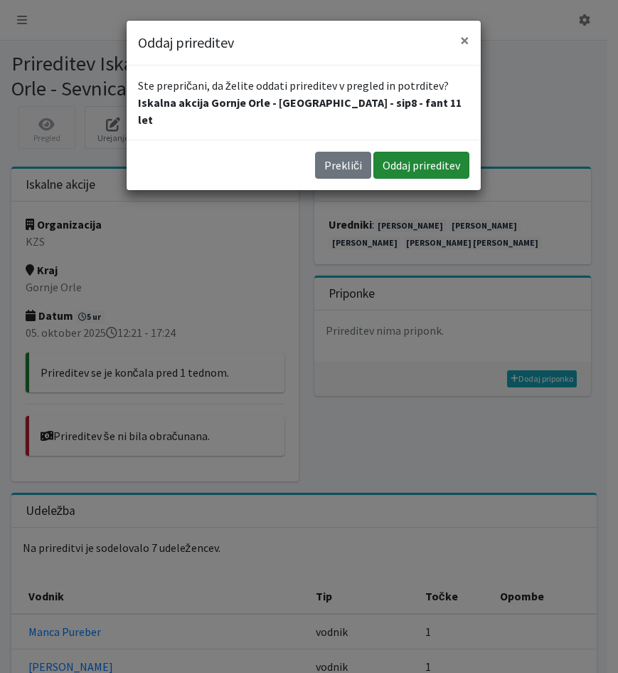
drag, startPoint x: 429, startPoint y: 148, endPoint x: 268, endPoint y: 213, distance: 173.4
click at [328, 334] on div "Oddaj prireditev × Ste prepričani, da želite oddati prireditev v pregled in pot…" at bounding box center [309, 336] width 618 height 673
click at [341, 152] on button "Prekliči" at bounding box center [343, 165] width 56 height 27
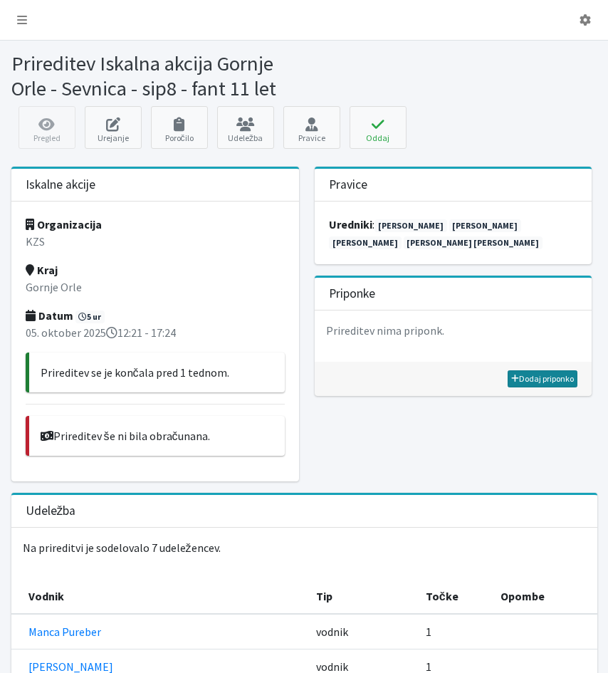
click at [548, 381] on link "Dodaj priponko" at bounding box center [542, 378] width 70 height 17
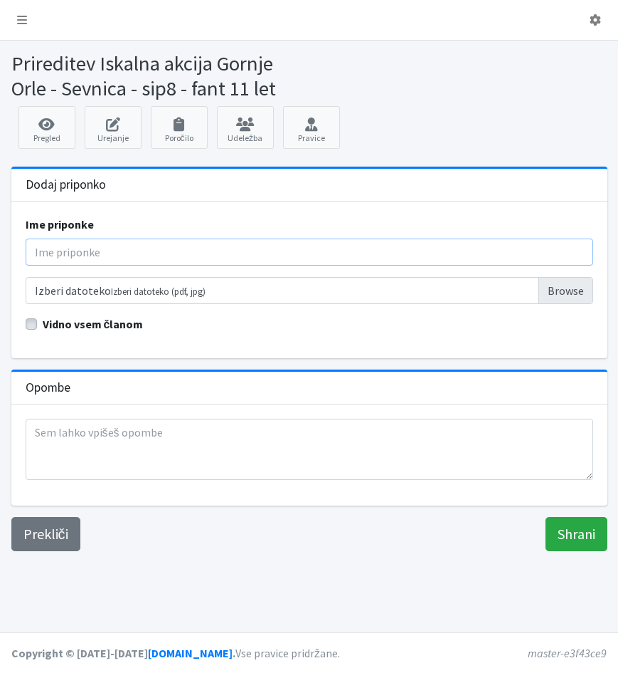
click at [60, 250] on input "Ime priponke" at bounding box center [310, 251] width 568 height 27
type input "Poročilo"
click at [89, 288] on input "Izberi datoteko Izberi datoteko (pdf, jpg)" at bounding box center [310, 290] width 568 height 27
type input "C:\fakepath\Iskalna akcija Gornje Orle Sevnica.pdf"
click at [562, 535] on input "Shrani" at bounding box center [577, 534] width 62 height 34
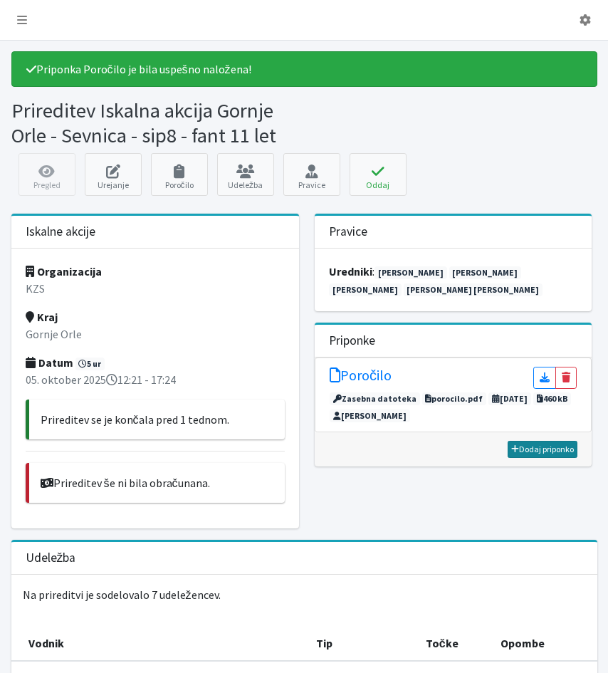
click at [546, 450] on link "Dodaj priponko" at bounding box center [542, 449] width 70 height 17
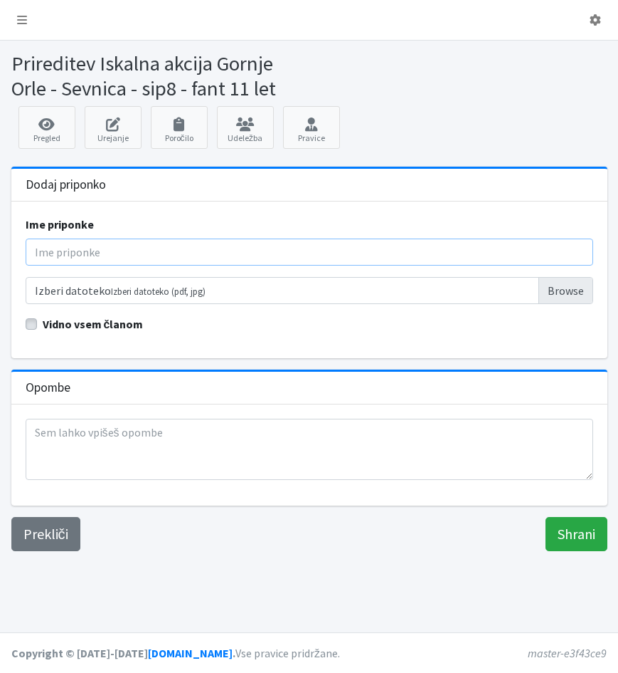
click at [37, 253] on input "Ime priponke" at bounding box center [310, 251] width 568 height 27
type input "Poročilo - Agrež zvrps"
click at [550, 295] on input "Izberi datoteko Izberi datoteko (pdf, jpg)" at bounding box center [310, 290] width 568 height 27
type input "C:\fakepath\INTERVENCIJA Gornje Orle, 2025 10 05.pdf"
click at [573, 536] on input "Shrani" at bounding box center [577, 534] width 62 height 34
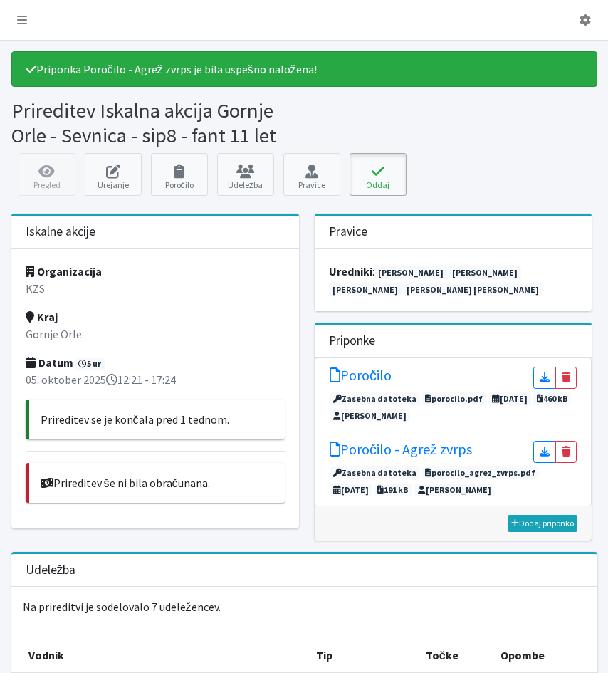
click at [379, 176] on icon at bounding box center [378, 171] width 48 height 14
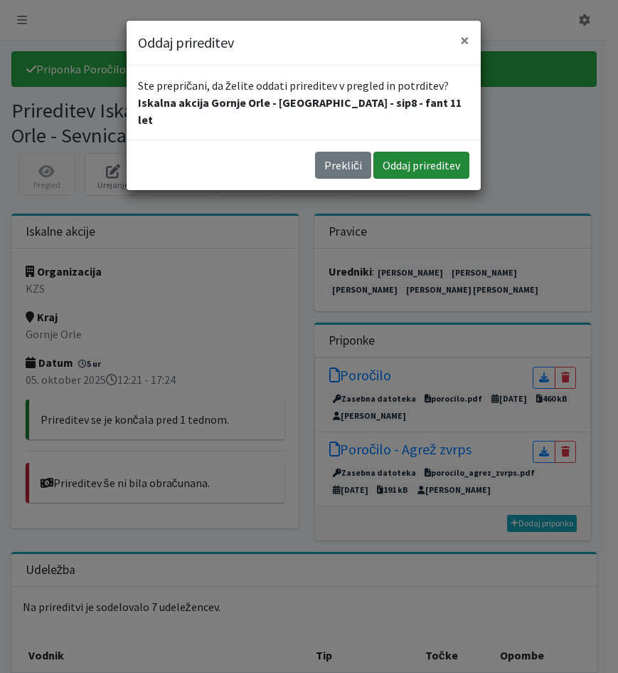
click at [411, 152] on button "Oddaj prireditev" at bounding box center [422, 165] width 96 height 27
